Goal: Find specific page/section: Find specific page/section

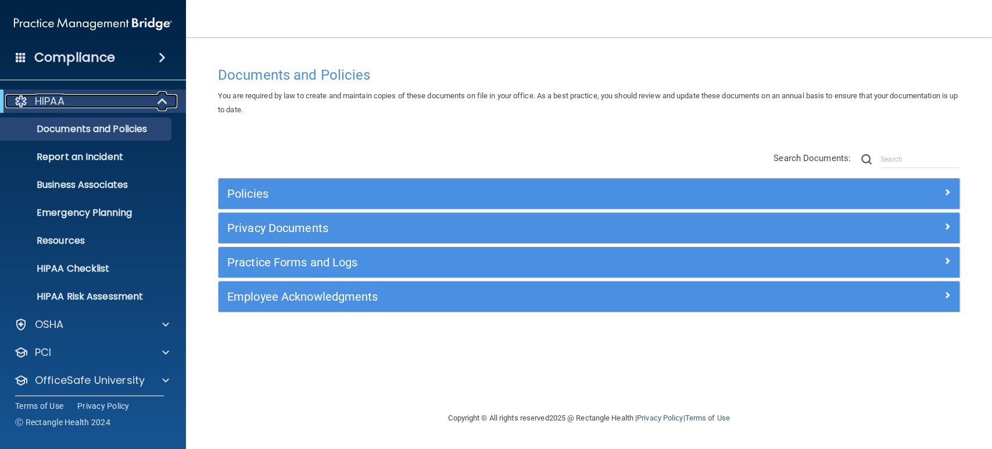
click at [154, 103] on div at bounding box center [163, 101] width 28 height 14
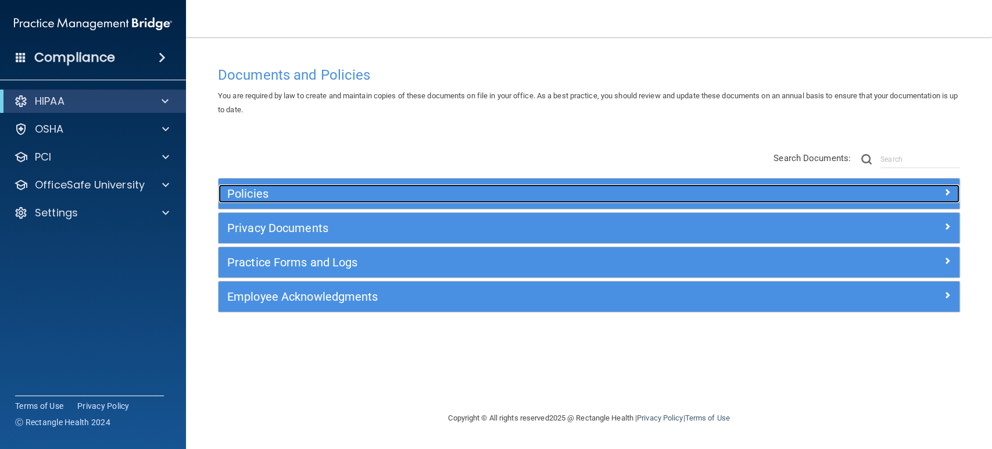
click at [264, 190] on h5 "Policies" at bounding box center [496, 193] width 538 height 13
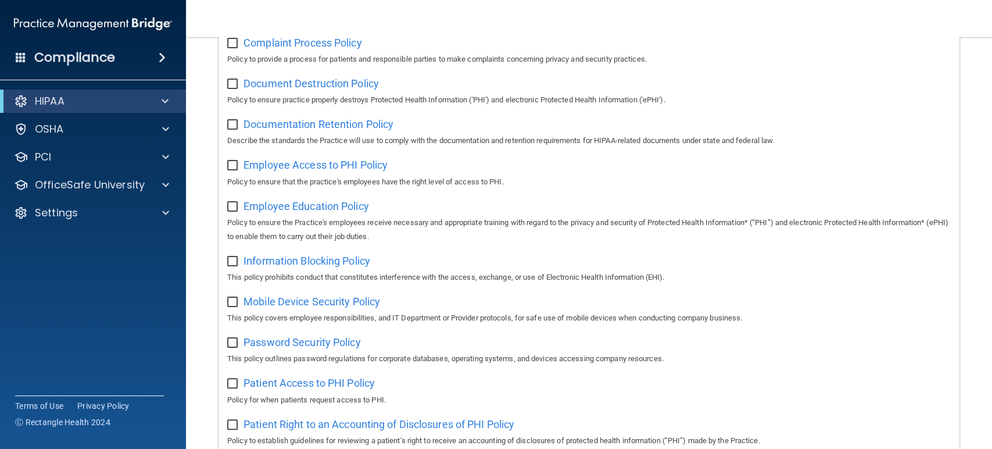
scroll to position [322, 0]
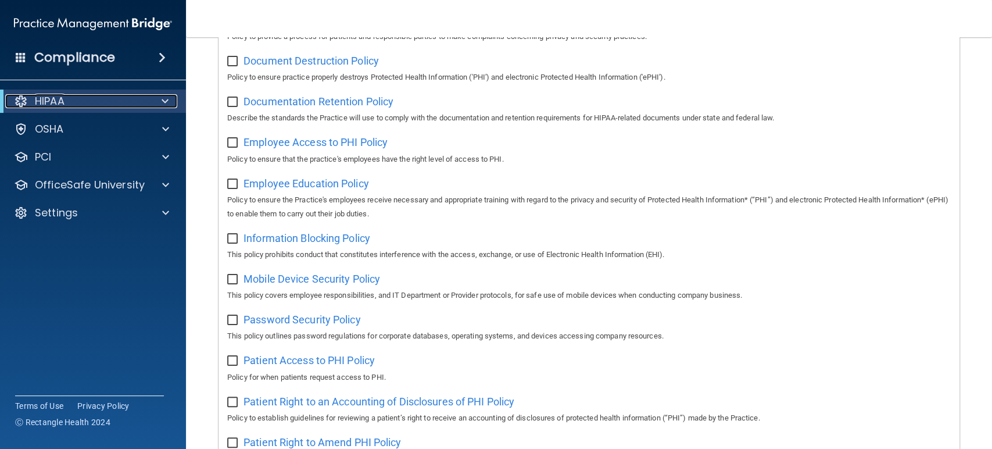
click at [169, 101] on div at bounding box center [163, 101] width 28 height 14
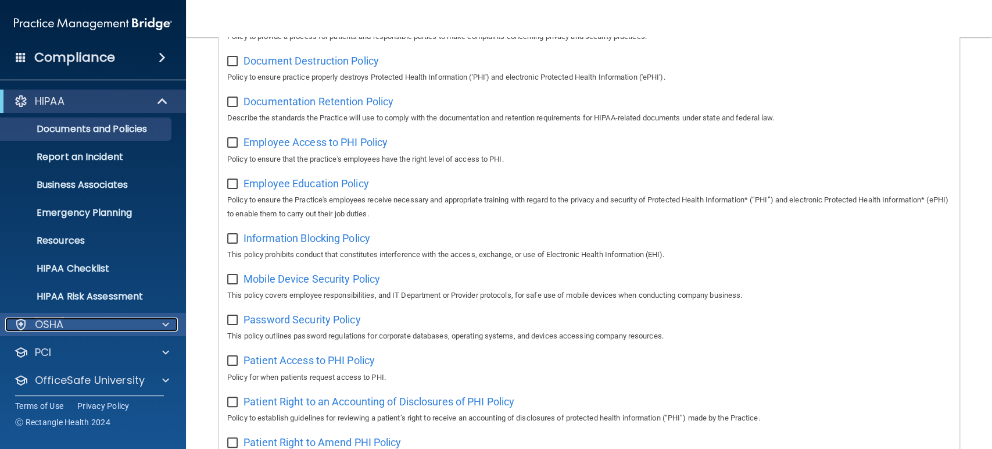
click at [166, 321] on span at bounding box center [165, 324] width 7 height 14
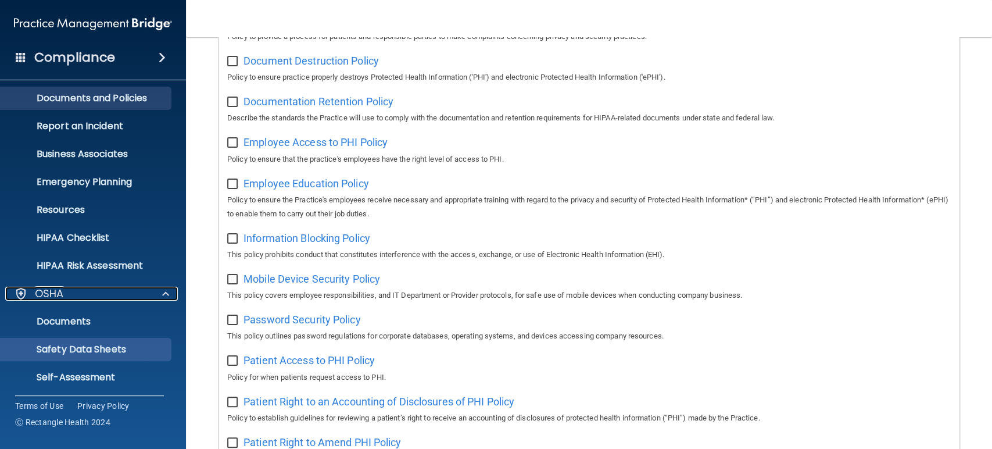
scroll to position [0, 0]
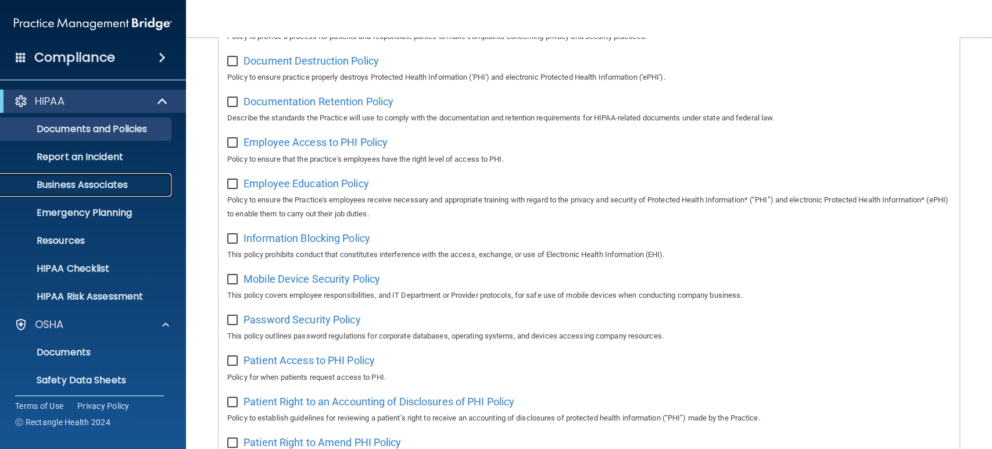
click at [116, 185] on p "Business Associates" at bounding box center [87, 185] width 159 height 12
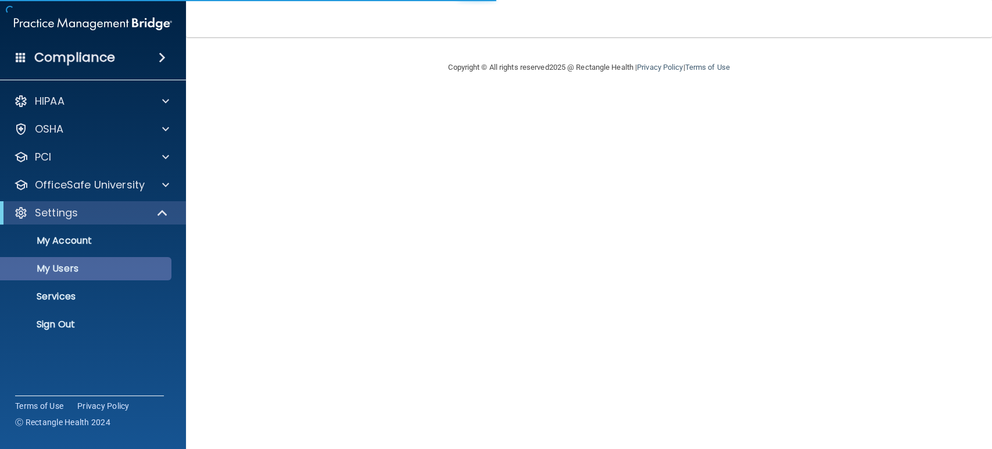
select select "20"
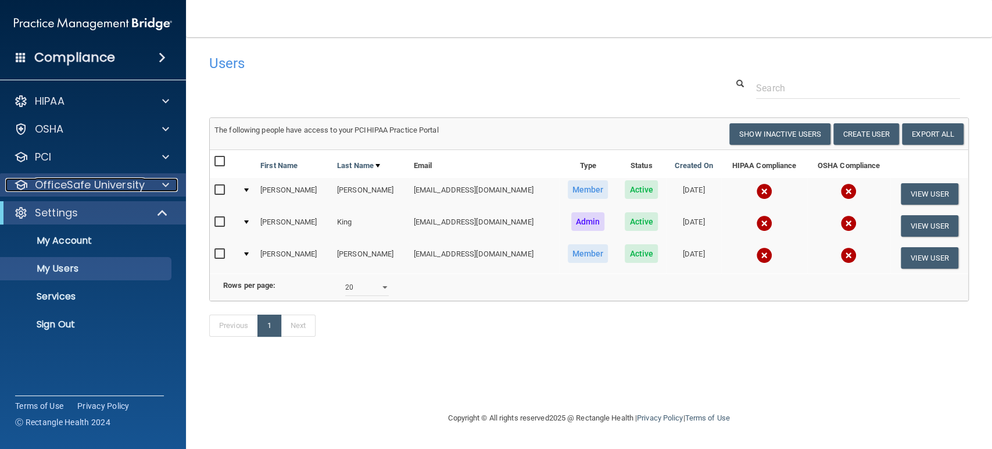
click at [170, 178] on div at bounding box center [163, 185] width 29 height 14
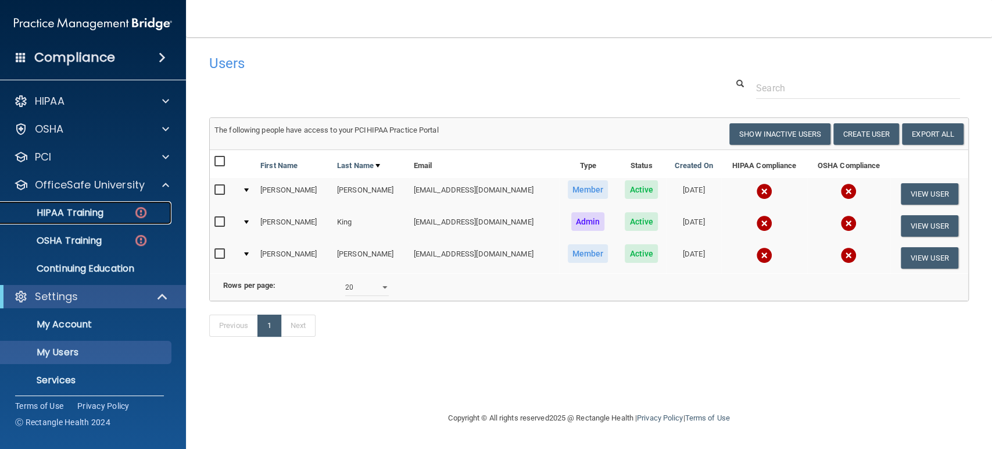
click at [106, 217] on div "HIPAA Training" at bounding box center [87, 213] width 159 height 12
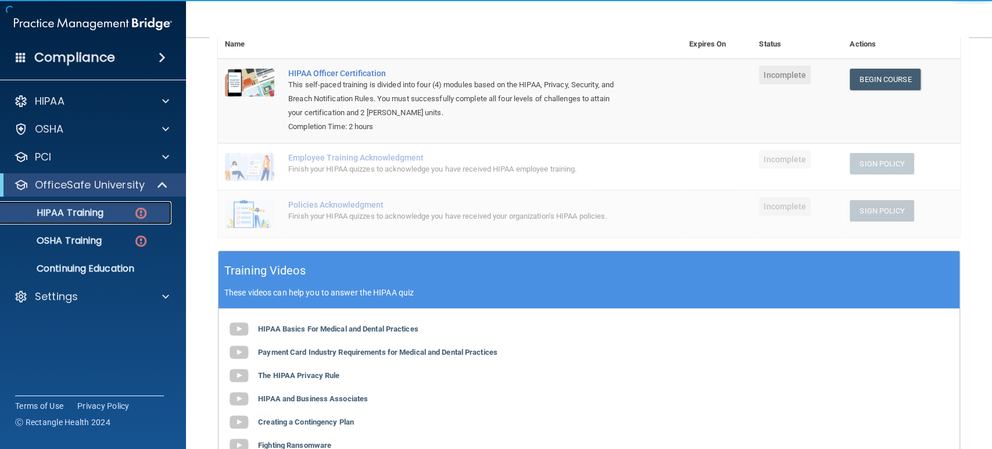
scroll to position [193, 0]
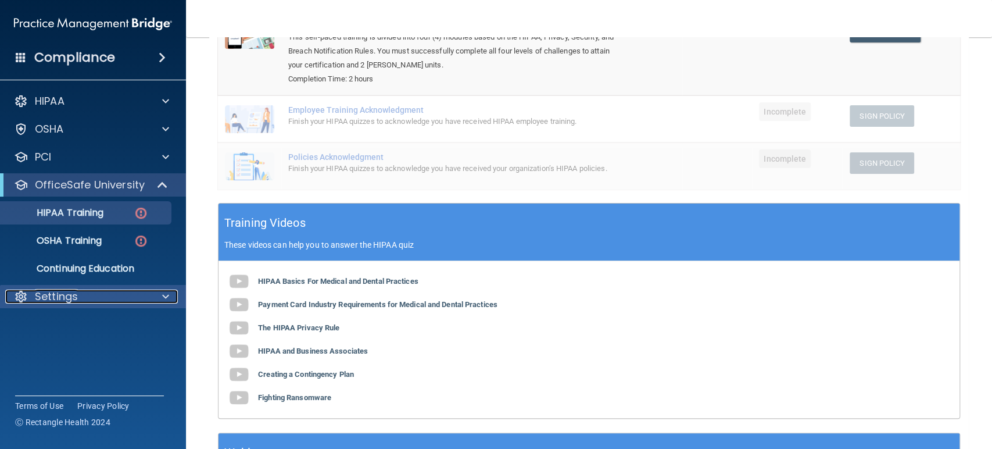
click at [156, 292] on div at bounding box center [163, 296] width 29 height 14
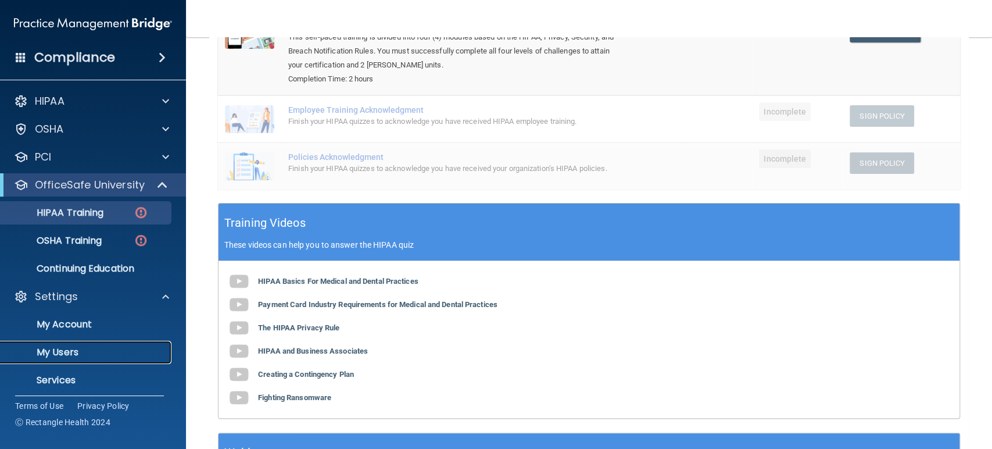
click at [98, 350] on p "My Users" at bounding box center [87, 352] width 159 height 12
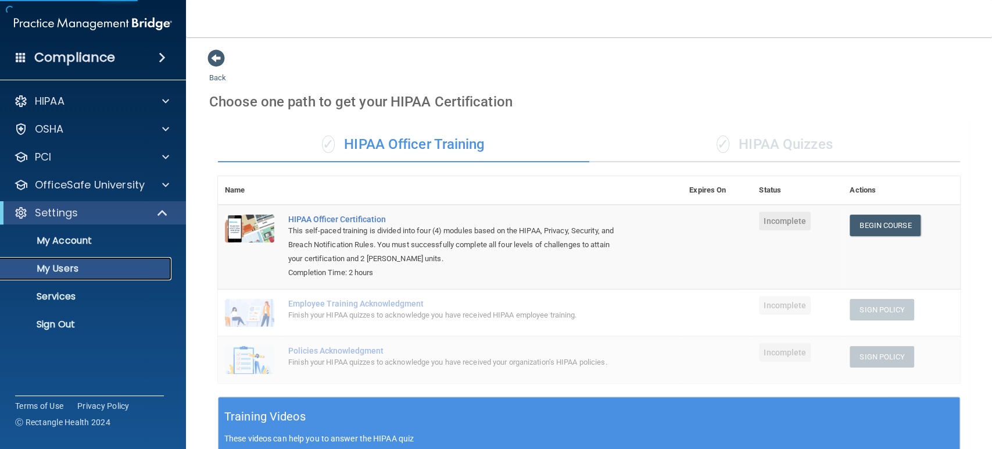
select select "20"
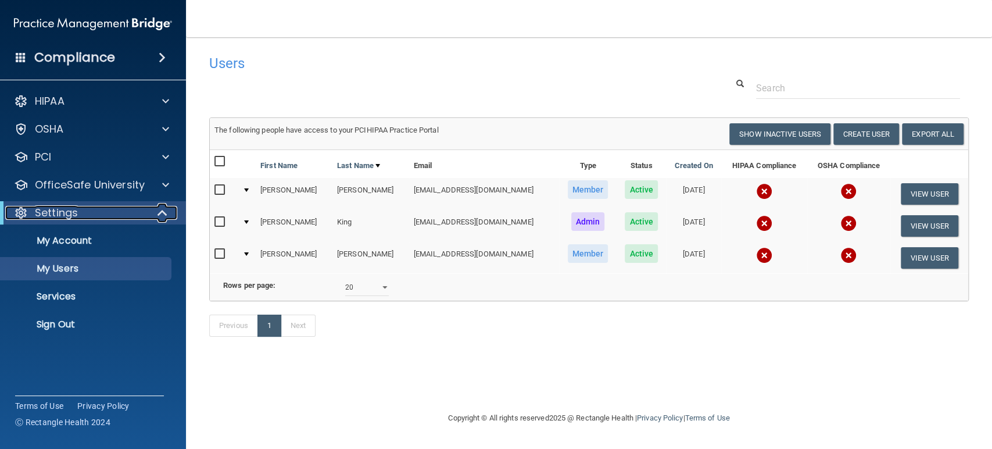
click at [166, 211] on span at bounding box center [164, 213] width 10 height 14
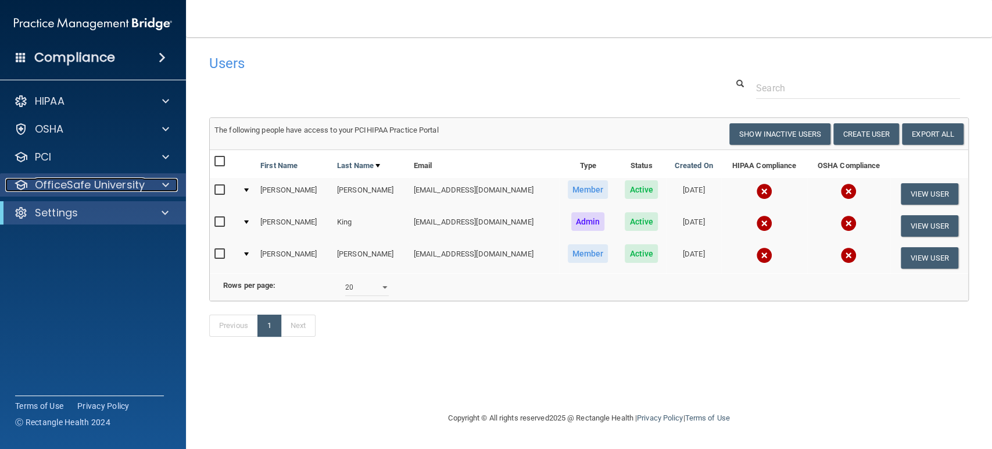
click at [169, 188] on div at bounding box center [163, 185] width 29 height 14
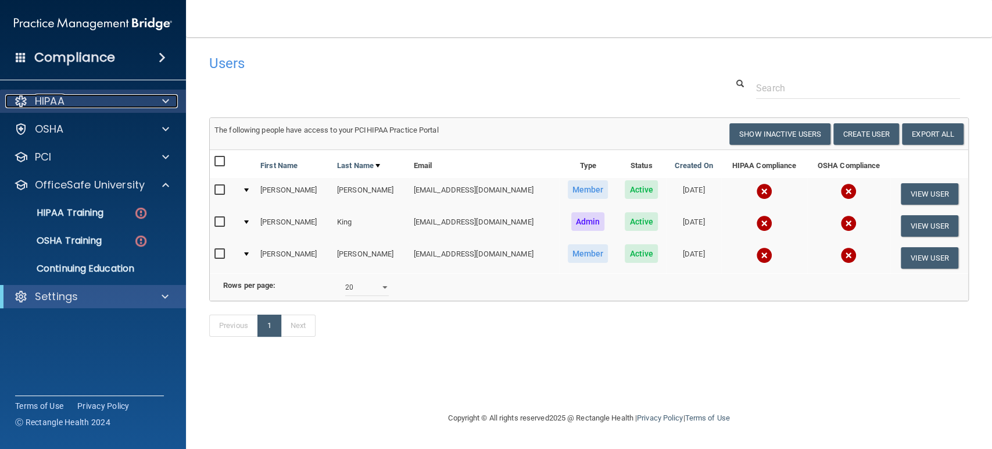
click at [167, 101] on span at bounding box center [165, 101] width 7 height 14
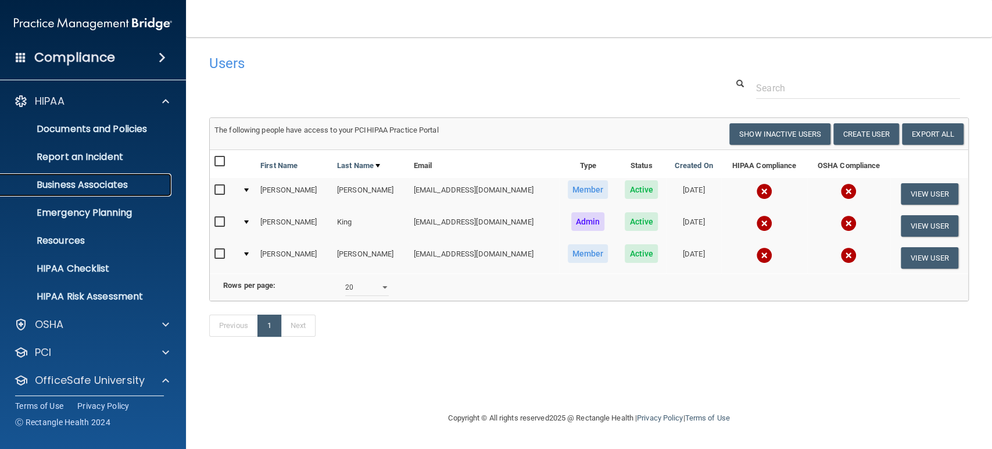
click at [68, 187] on p "Business Associates" at bounding box center [87, 185] width 159 height 12
